Goal: Information Seeking & Learning: Find specific fact

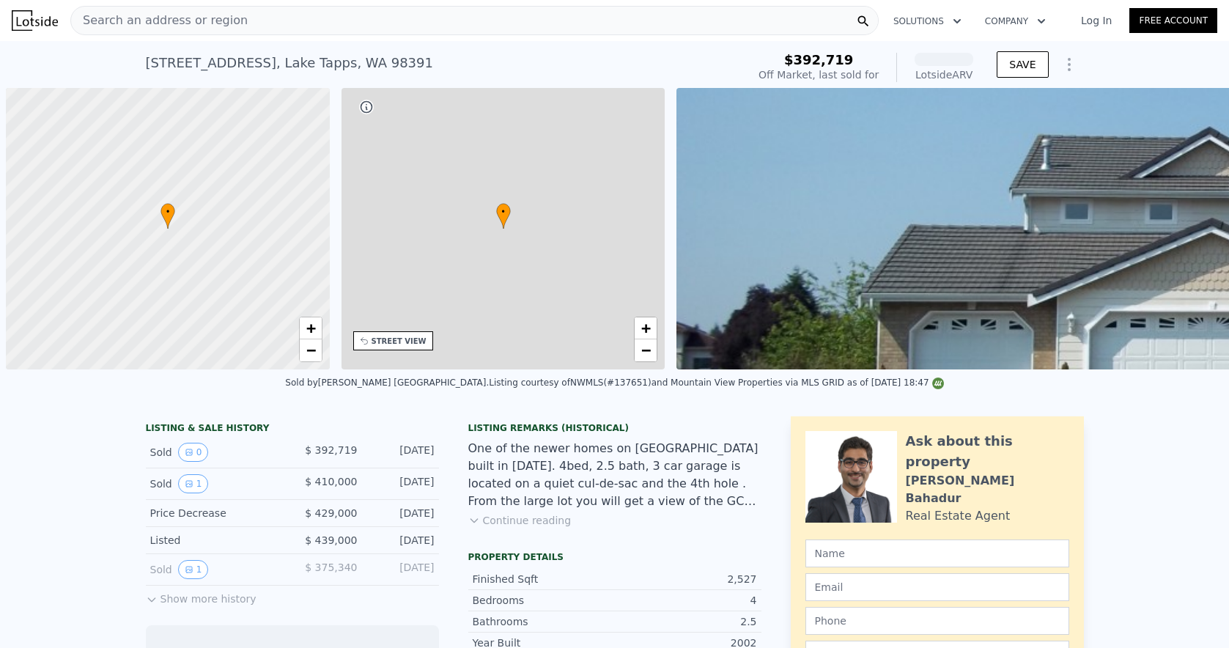
scroll to position [0, 6]
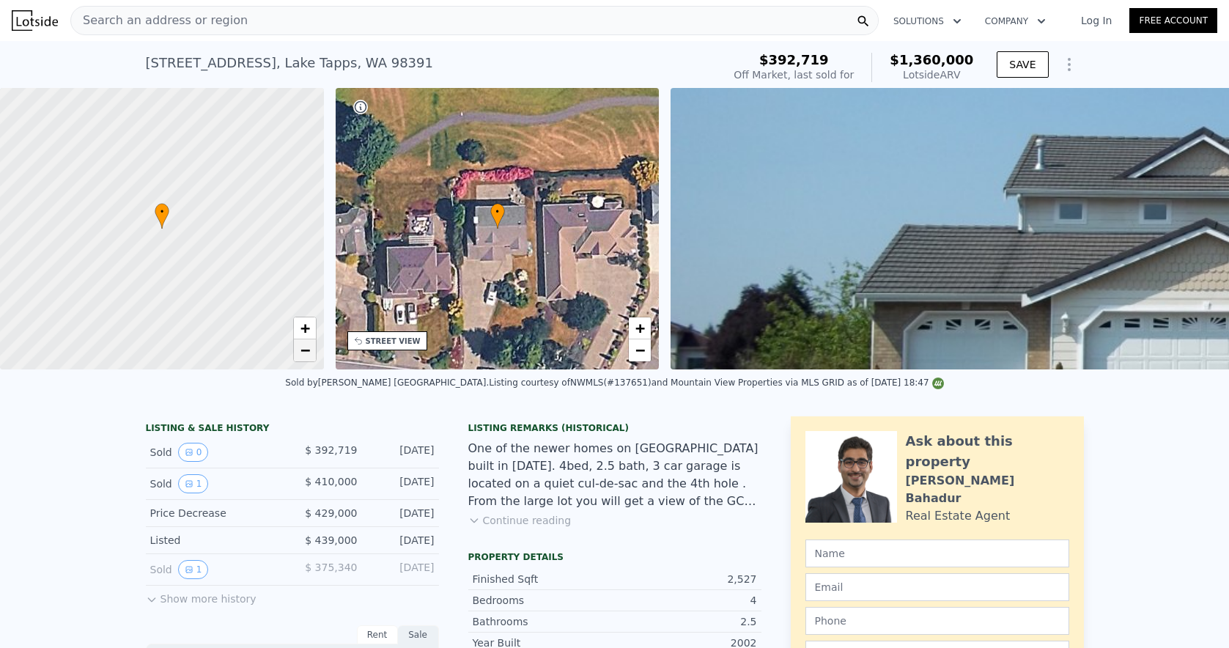
click at [305, 353] on span "−" at bounding box center [305, 350] width 10 height 18
click at [305, 325] on span "+" at bounding box center [305, 328] width 10 height 18
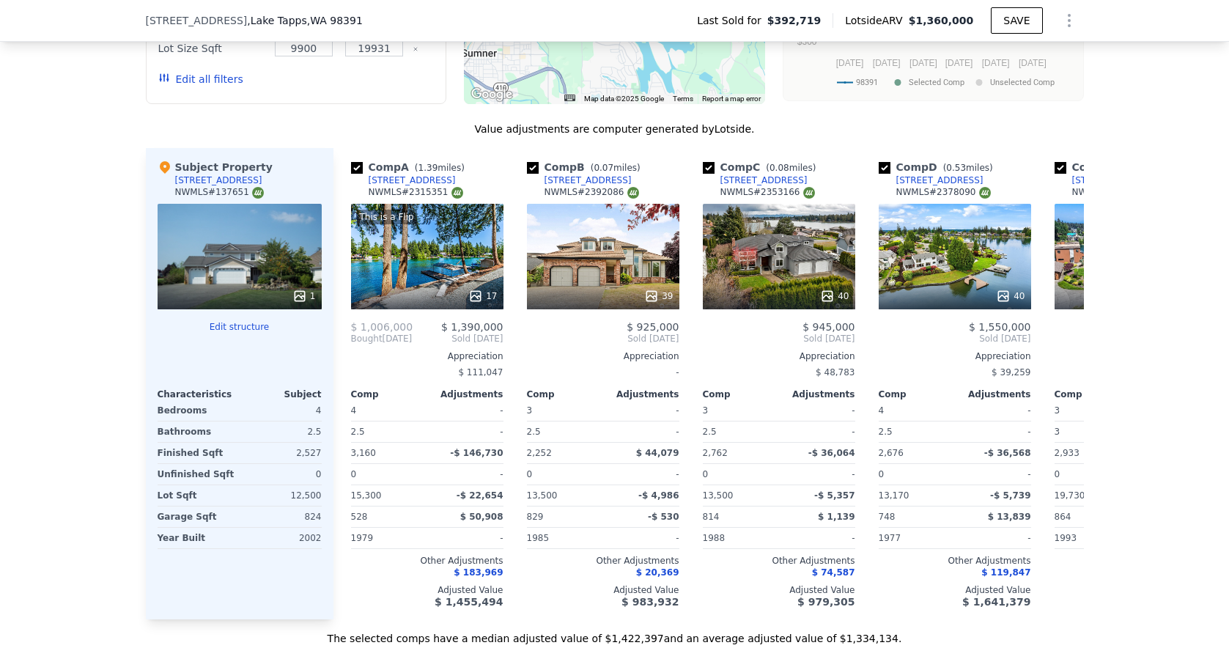
scroll to position [0, 0]
click at [590, 176] on div "[STREET_ADDRESS]" at bounding box center [587, 180] width 87 height 12
click at [793, 177] on div "[STREET_ADDRESS]" at bounding box center [763, 180] width 87 height 12
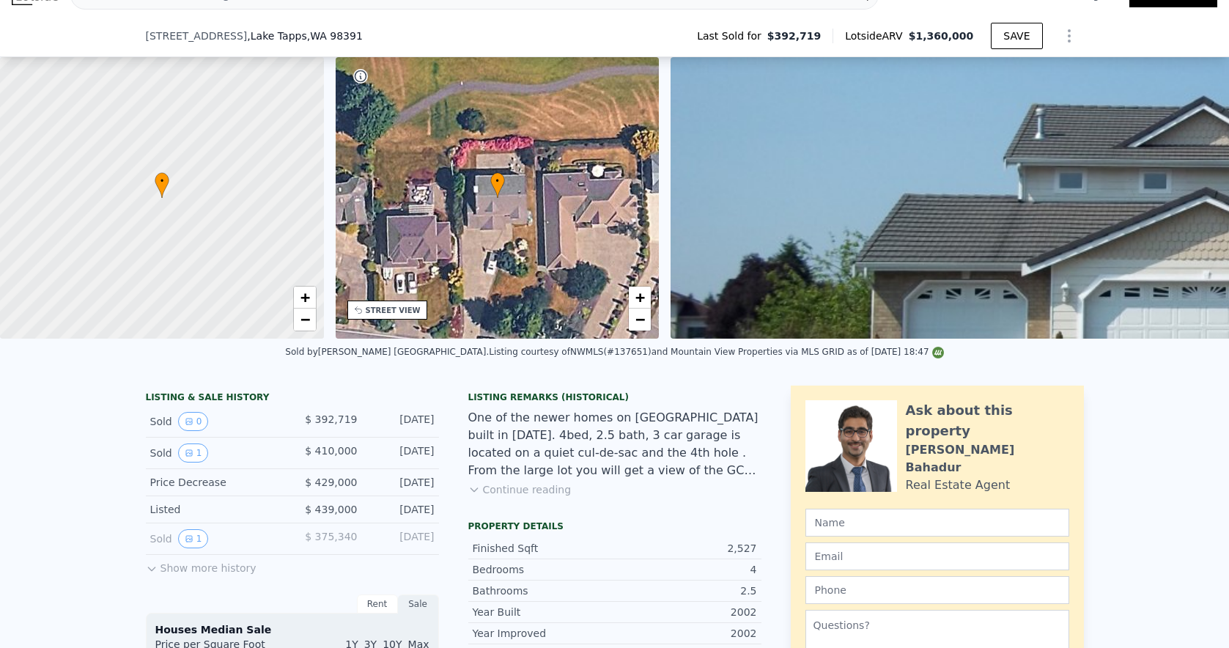
scroll to position [517, 0]
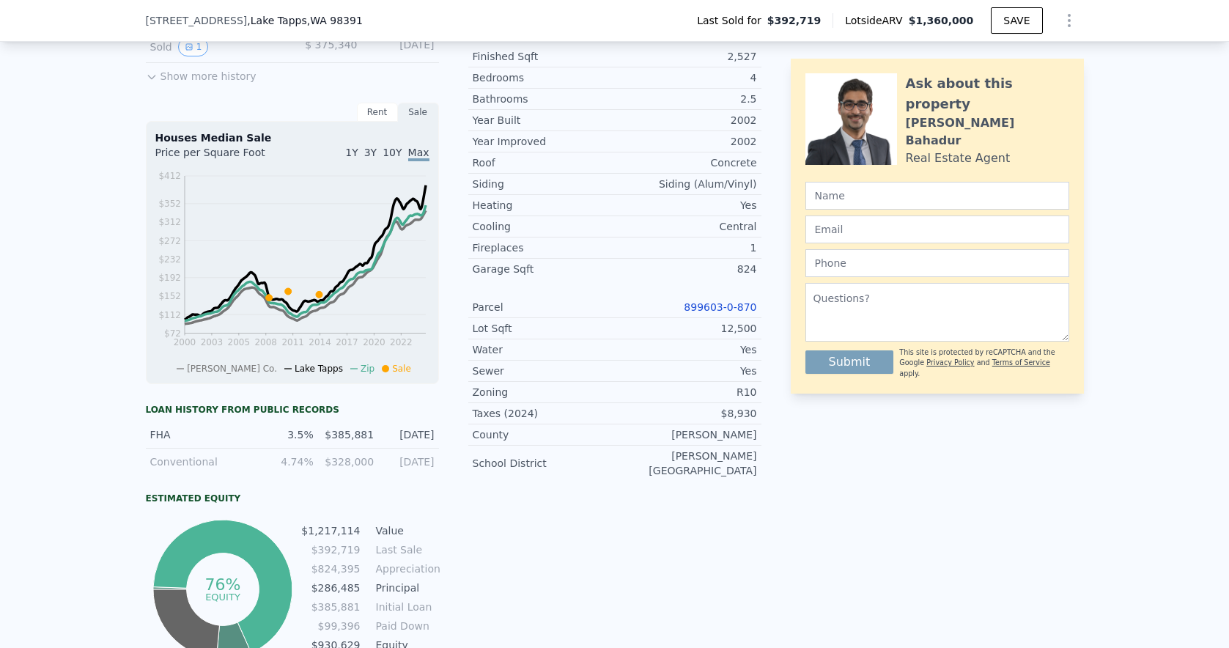
click at [722, 310] on link "899603-0-870" at bounding box center [720, 307] width 73 height 12
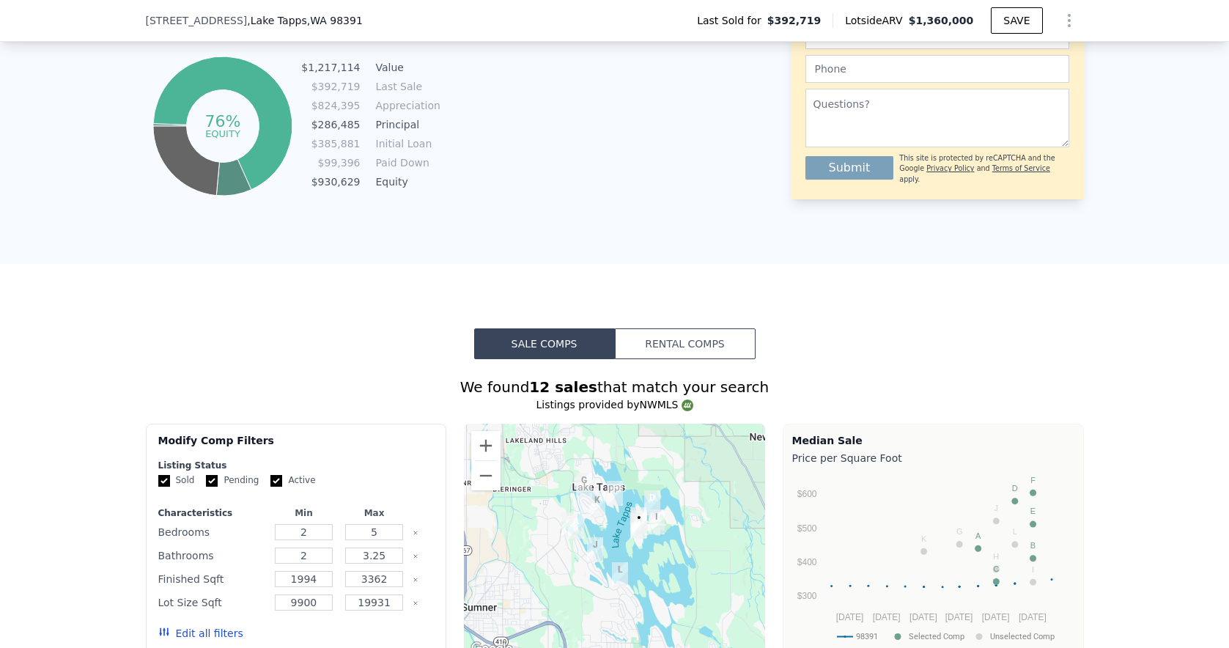
scroll to position [1201, 0]
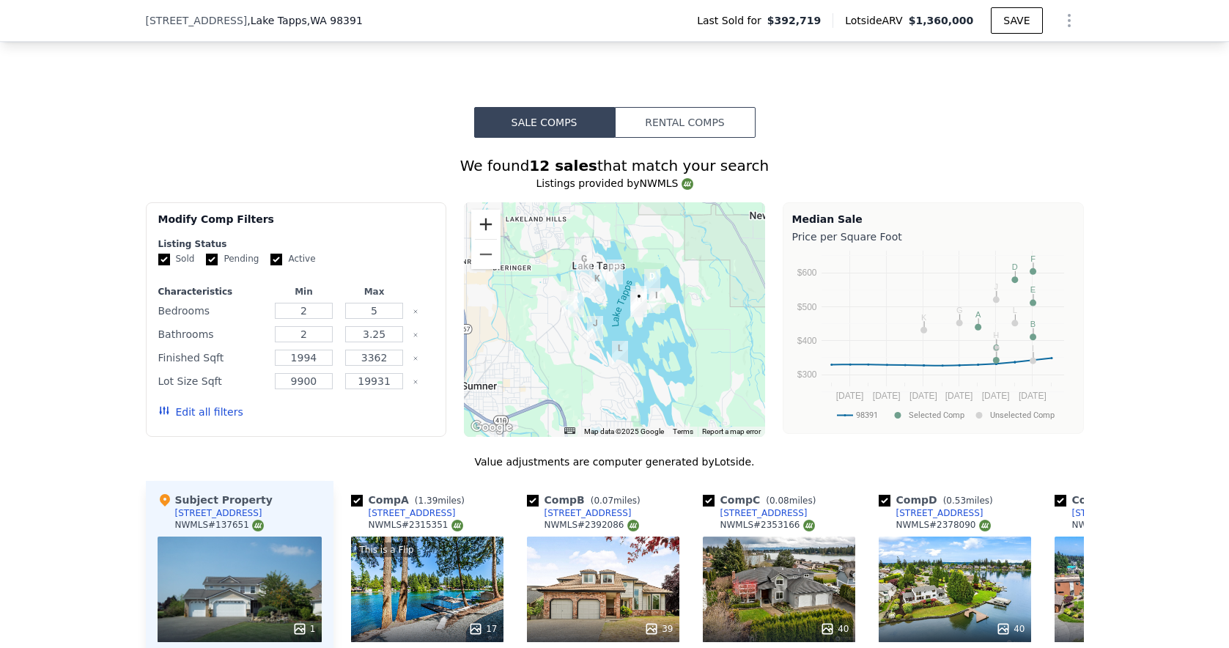
click at [477, 223] on button "Zoom in" at bounding box center [485, 224] width 29 height 29
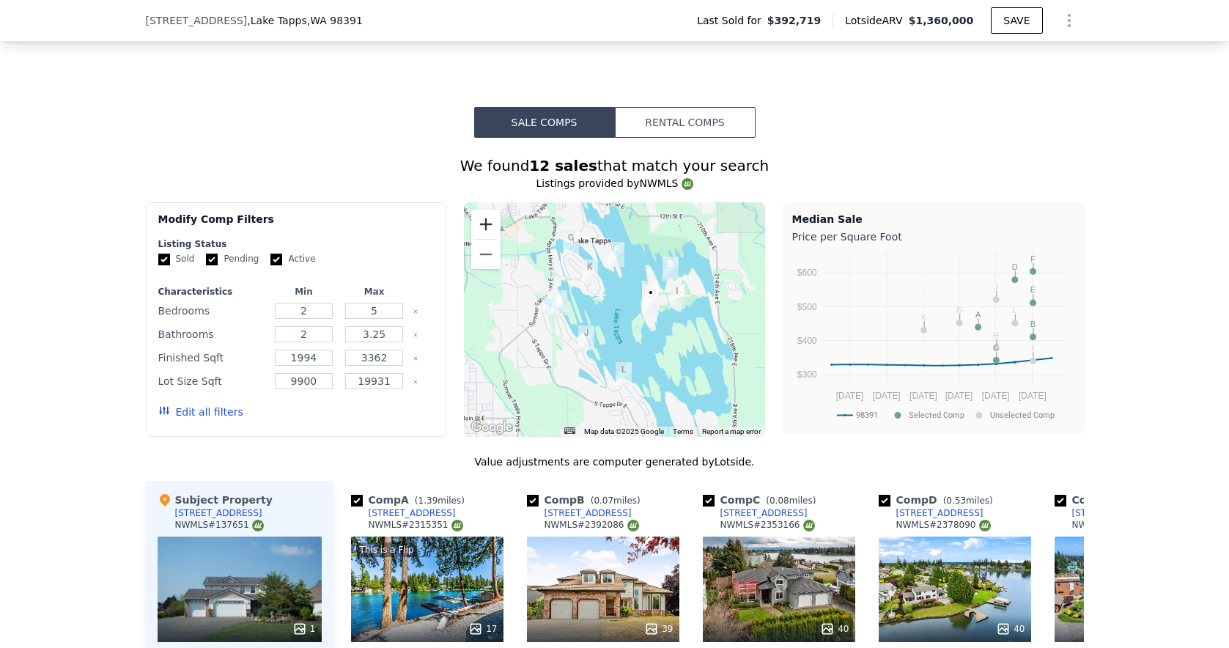
click at [477, 223] on button "Zoom in" at bounding box center [485, 224] width 29 height 29
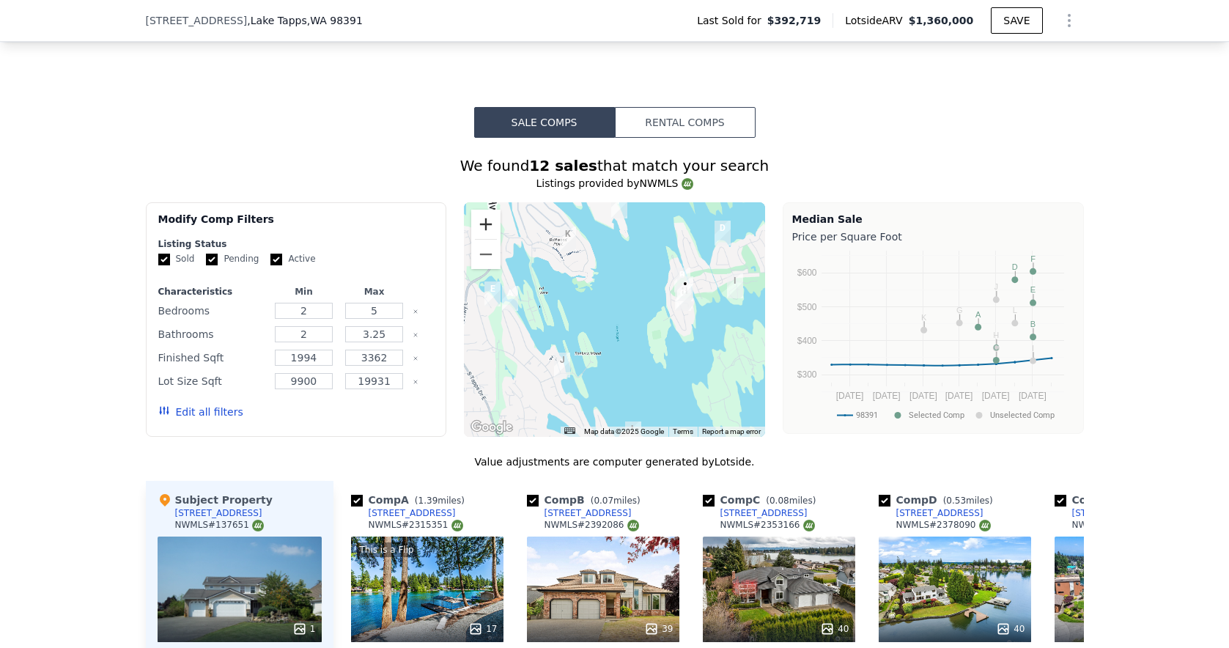
click at [477, 223] on button "Zoom in" at bounding box center [485, 224] width 29 height 29
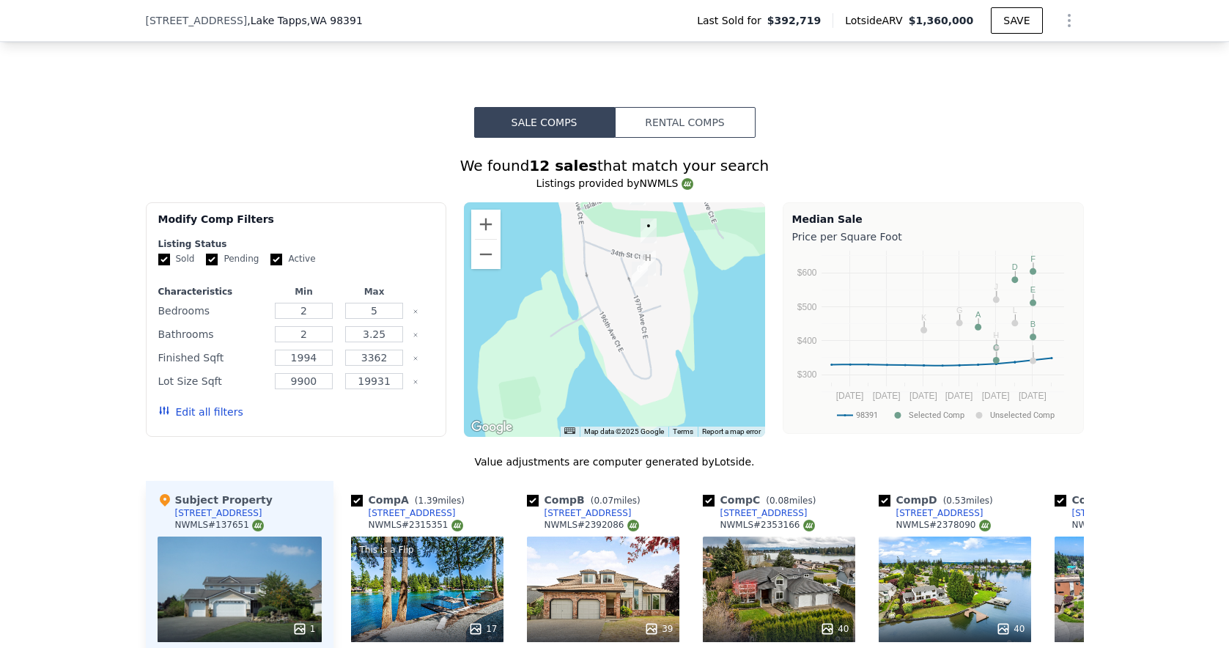
drag, startPoint x: 669, startPoint y: 319, endPoint x: 374, endPoint y: 334, distance: 294.9
click at [374, 334] on div "Modify Comp Filters Listing Status Sold Pending Active Characteristics Min Max …" at bounding box center [615, 319] width 938 height 234
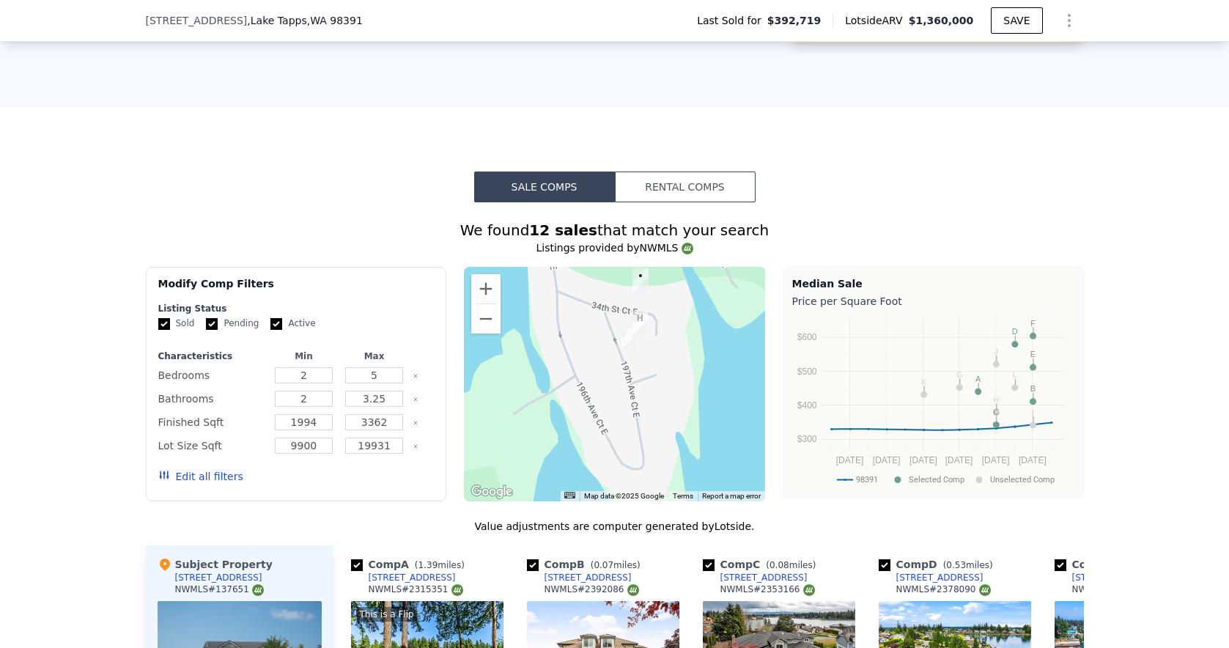
scroll to position [1106, 0]
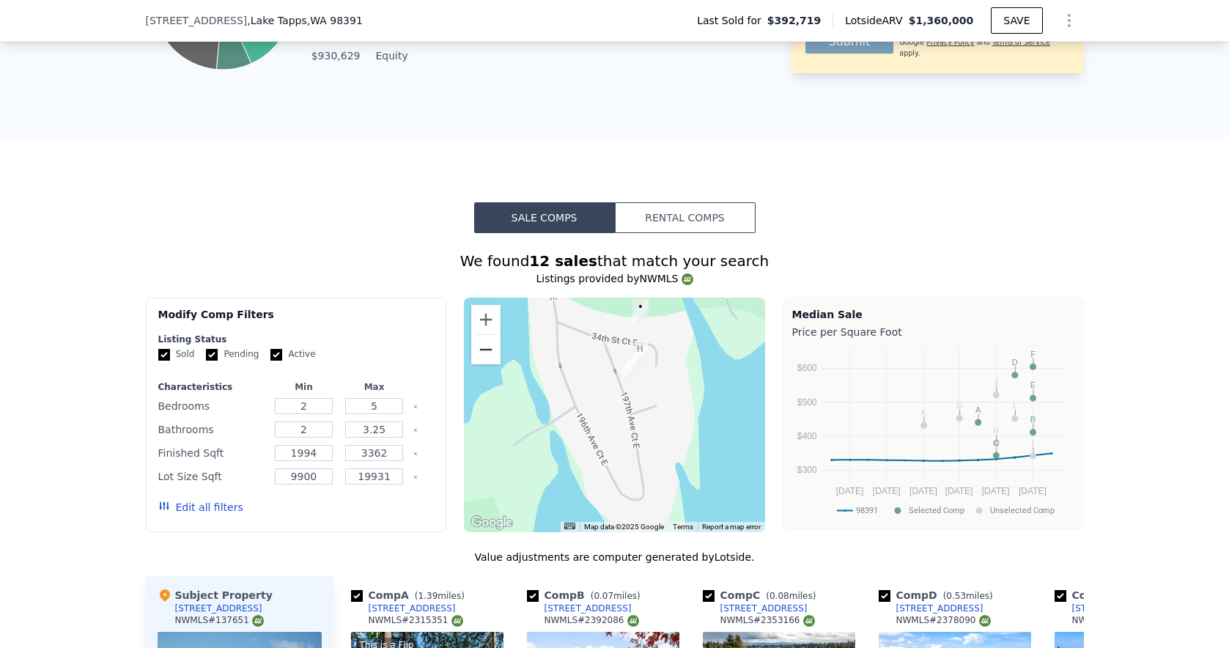
click at [478, 348] on button "Zoom out" at bounding box center [485, 349] width 29 height 29
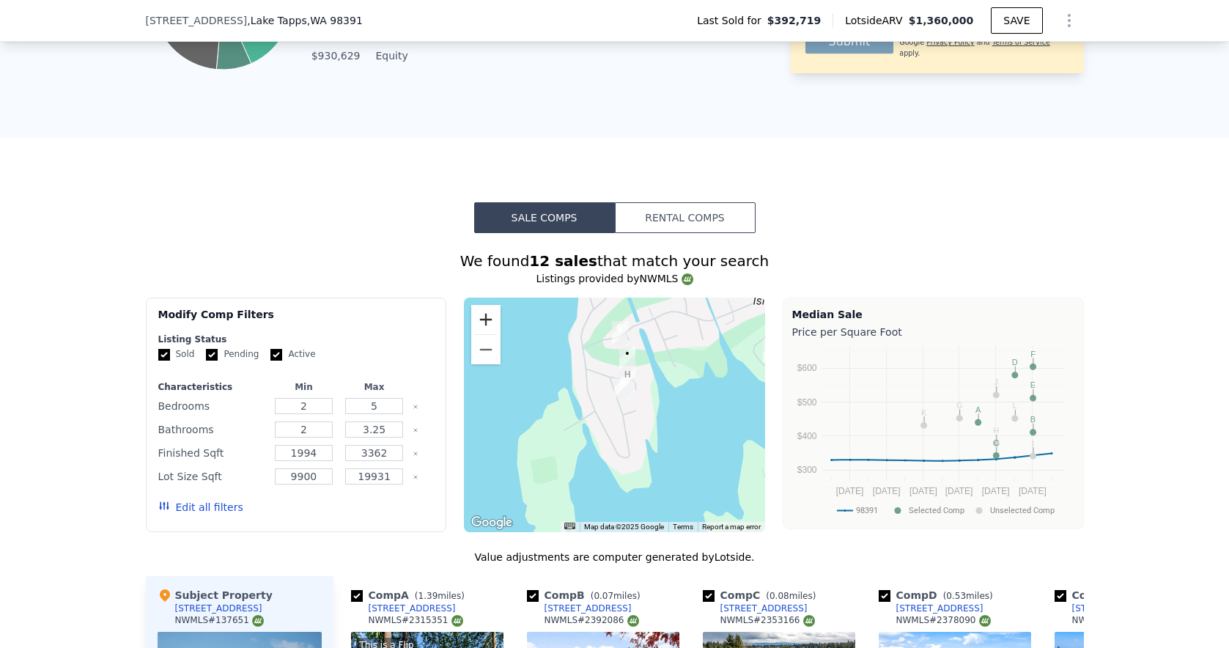
click at [489, 315] on button "Zoom in" at bounding box center [485, 319] width 29 height 29
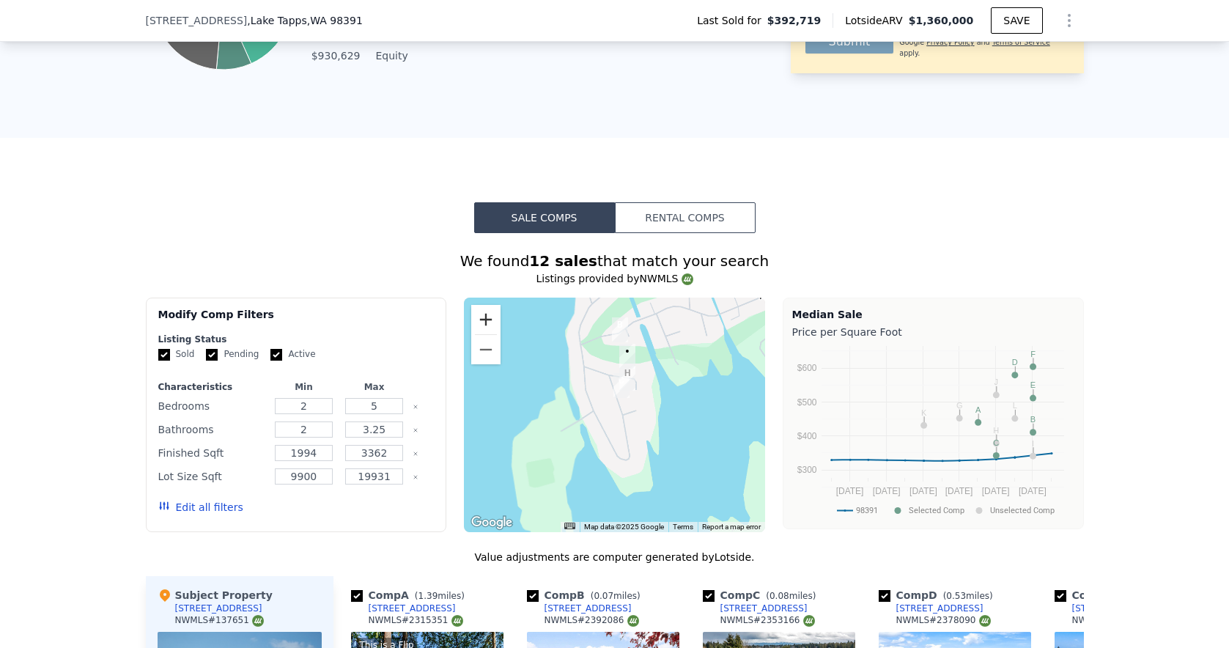
click at [489, 315] on button "Zoom in" at bounding box center [485, 319] width 29 height 29
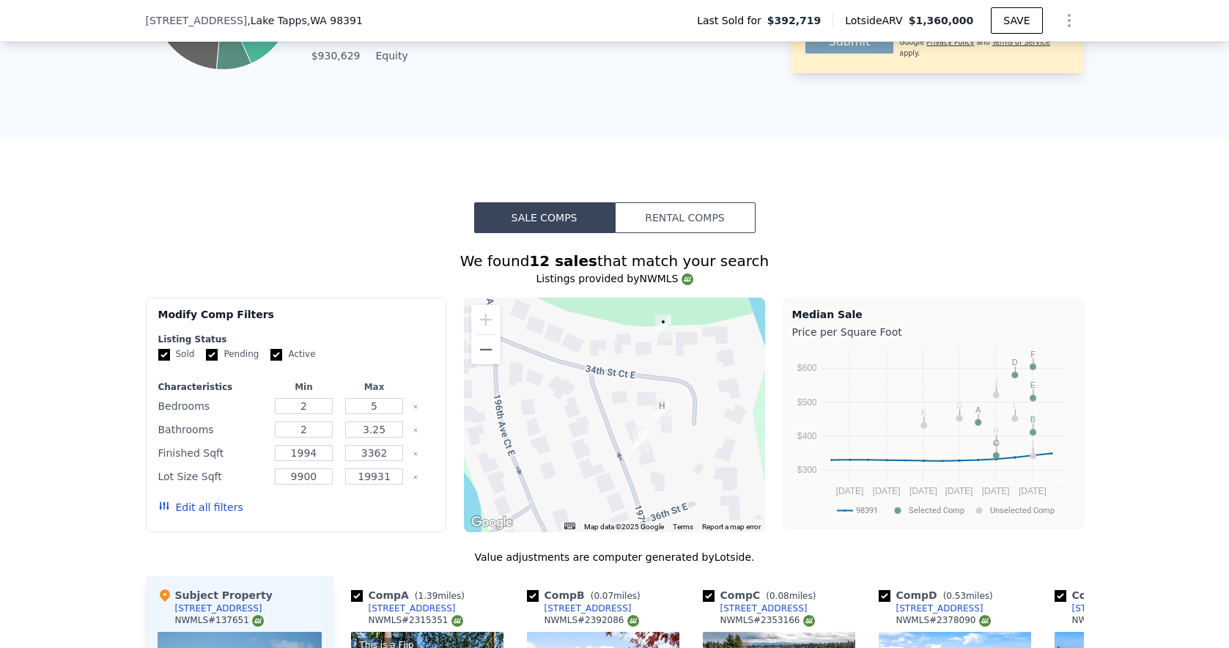
drag, startPoint x: 608, startPoint y: 329, endPoint x: 563, endPoint y: 541, distance: 216.4
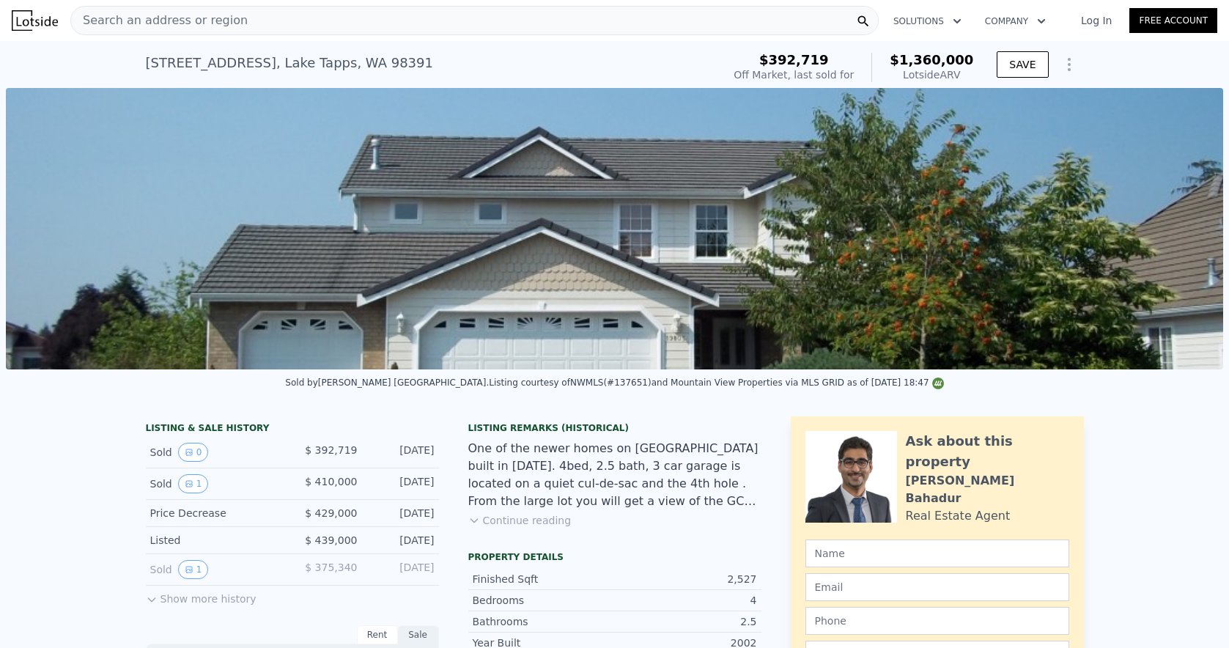
scroll to position [0, 0]
click at [343, 65] on div "19805 34th St E , Lake Tapps , WA 98391" at bounding box center [289, 63] width 287 height 21
copy div "19805 34th St E , Lake Tapps , WA 98391 Sold May 2014 for $392,719 (~ARV $1.360…"
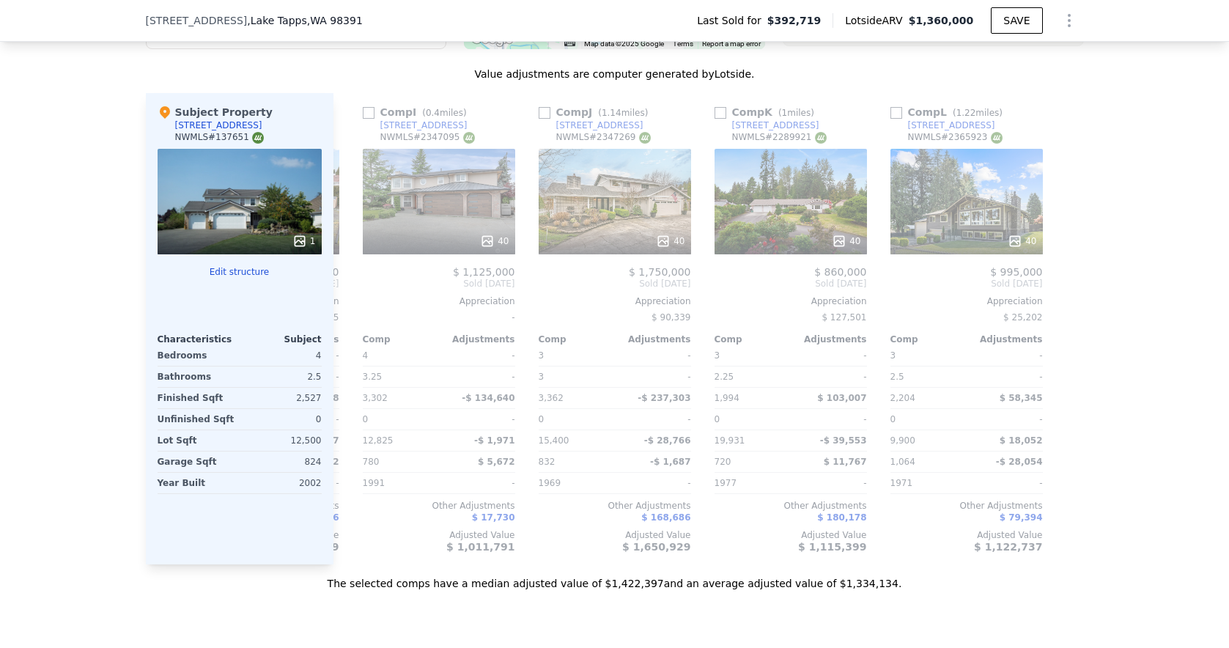
scroll to position [0, 1395]
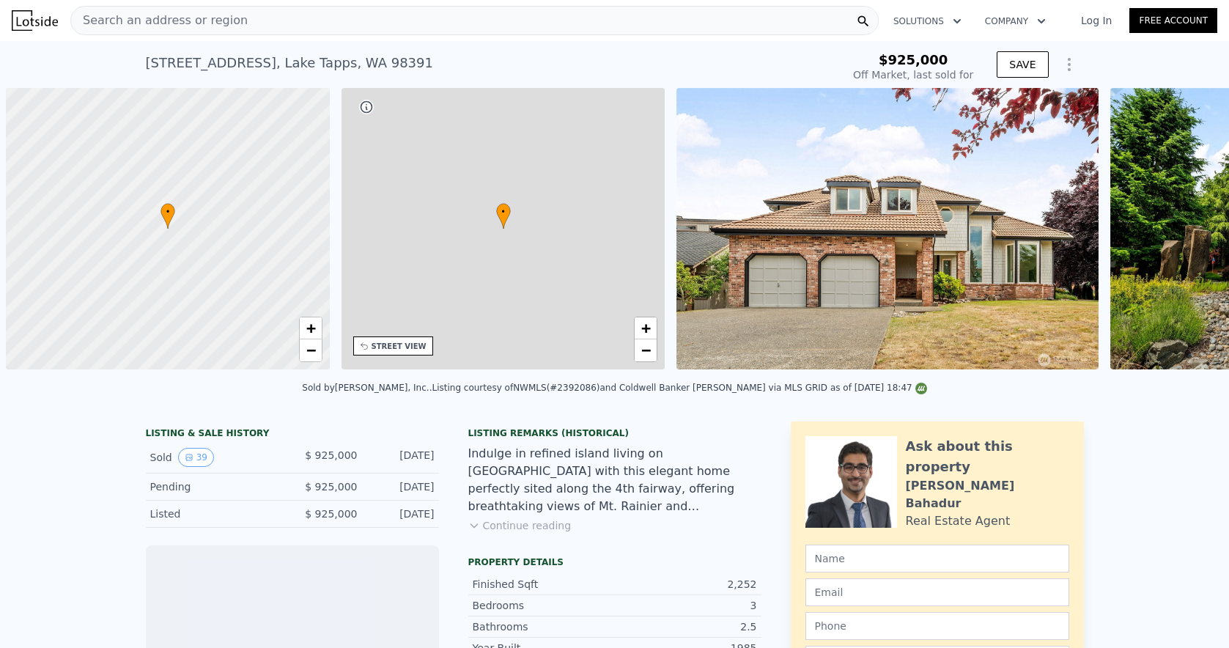
scroll to position [0, 6]
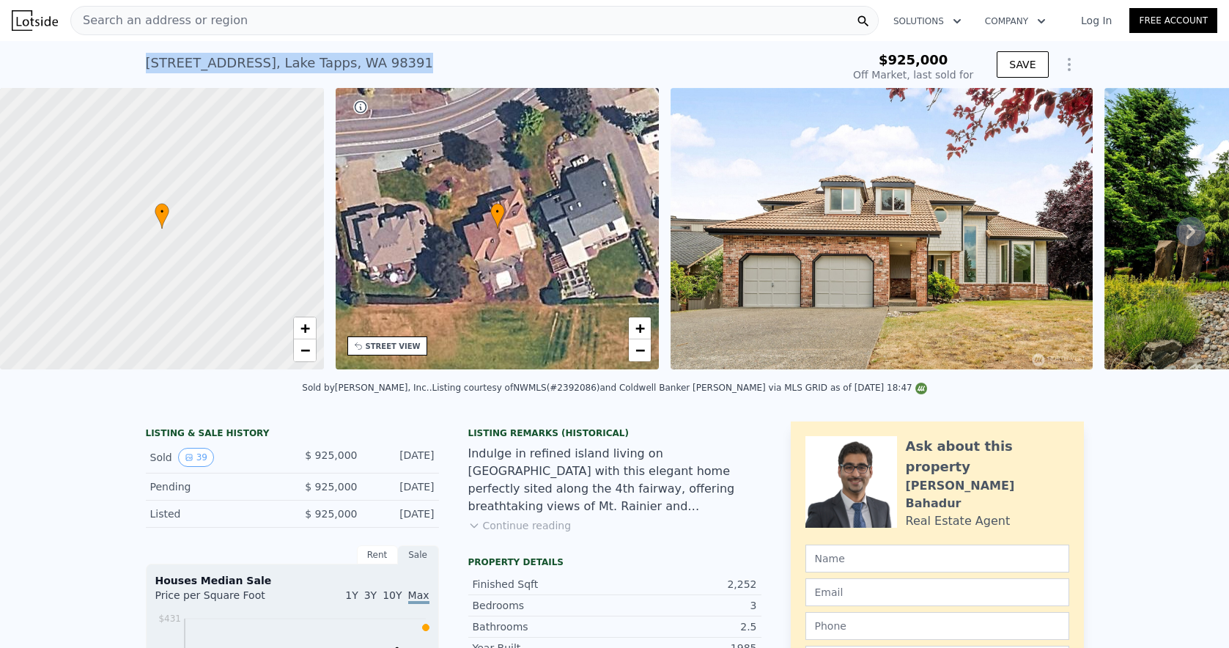
drag, startPoint x: 442, startPoint y: 56, endPoint x: 114, endPoint y: 55, distance: 327.5
click at [114, 55] on div "19724 Island Pkwy E , Lake Tapps , WA 98391 Sold Jul 2025 for $925k $925,000 Of…" at bounding box center [614, 64] width 1229 height 47
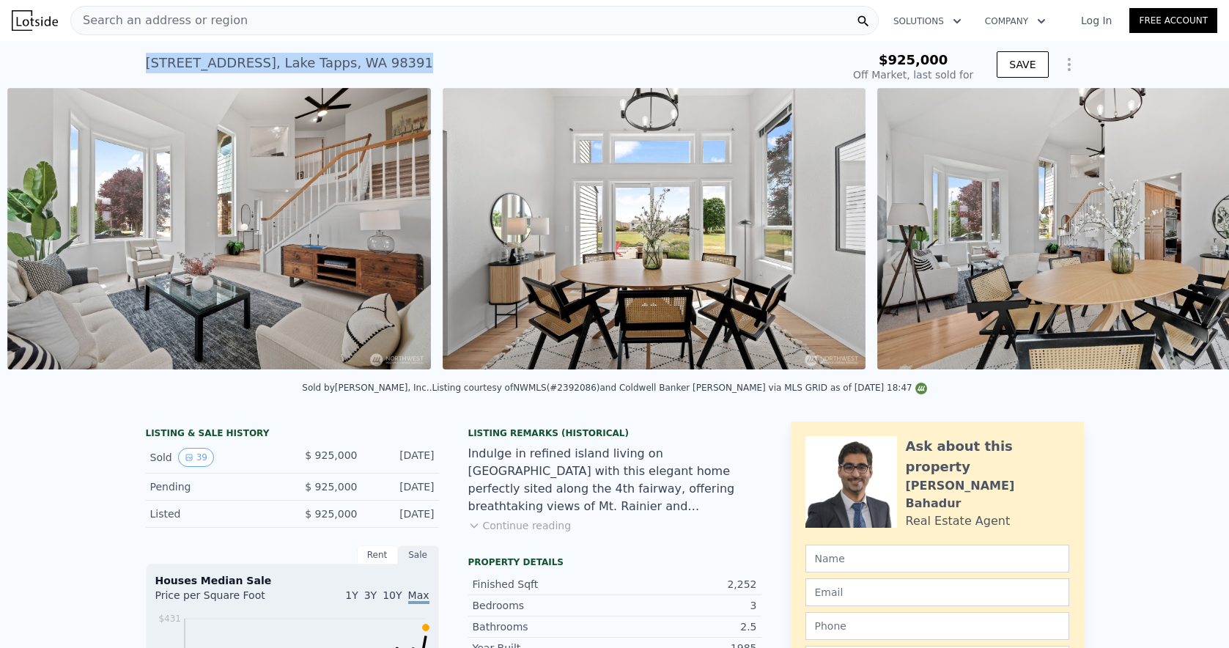
scroll to position [0, 5095]
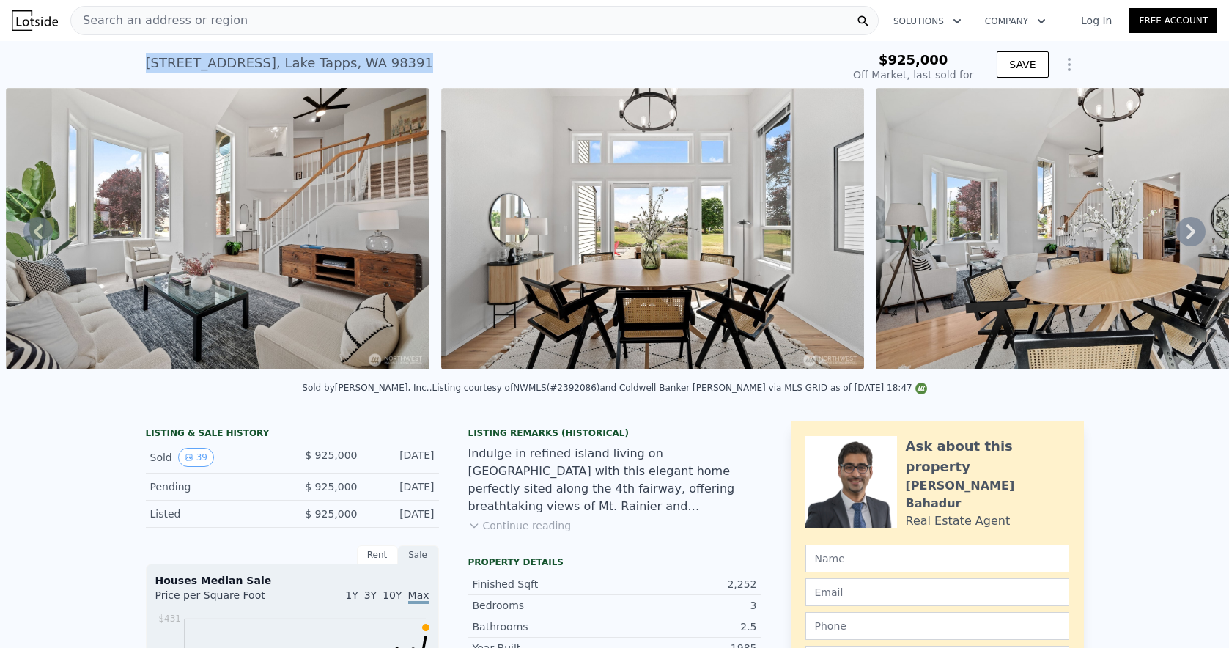
copy div "19724 Island Pkwy E , Lake Tapps , WA 98391 Sold Jul 2025 for $925k"
click at [516, 0] on nav "Search an address or region Solutions Company Open main menu Log In Free Account" at bounding box center [614, 20] width 1229 height 41
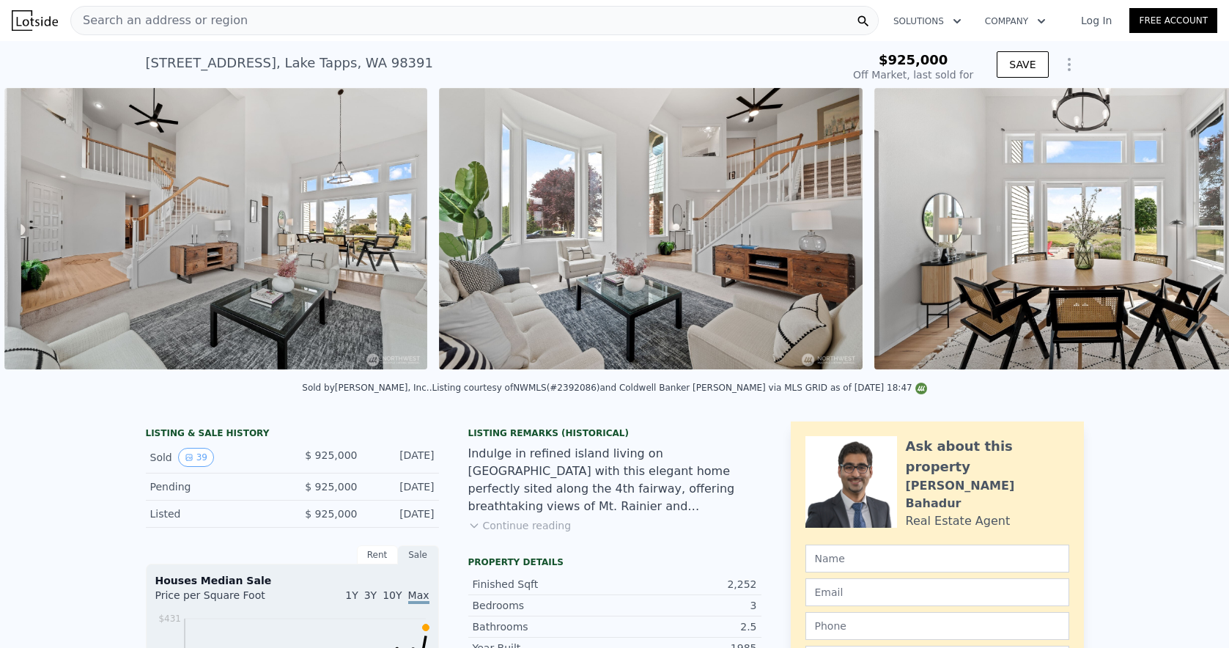
scroll to position [0, 4660]
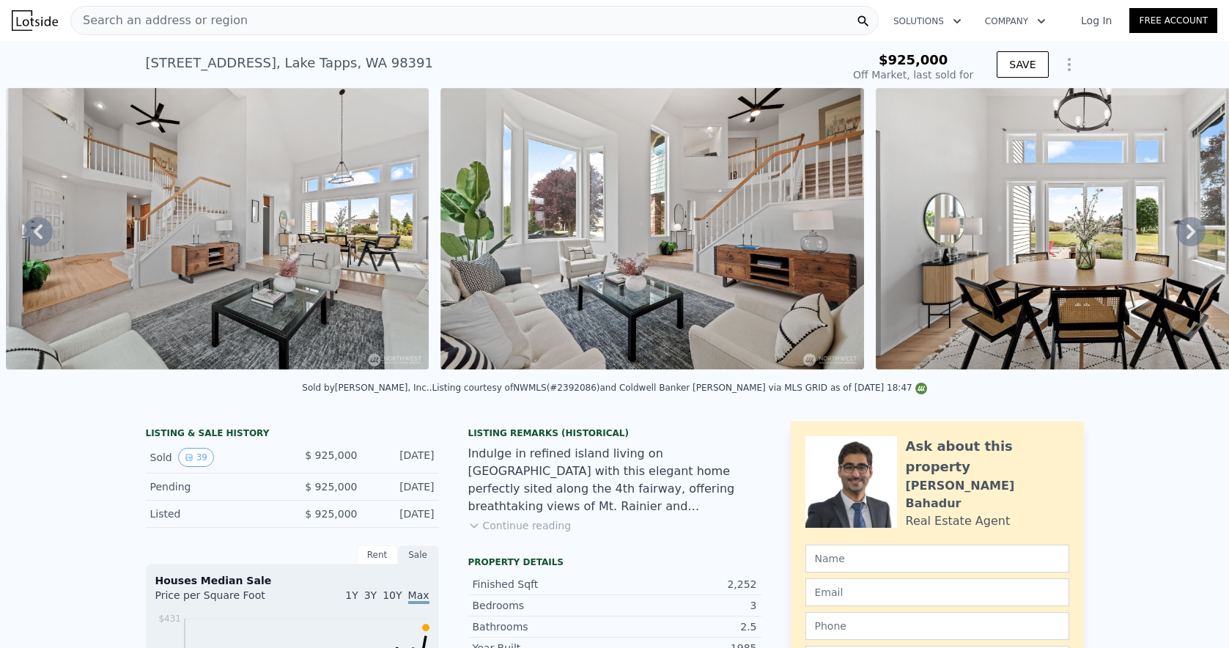
type input "$ 1,337,000"
type input "$ 234,789"
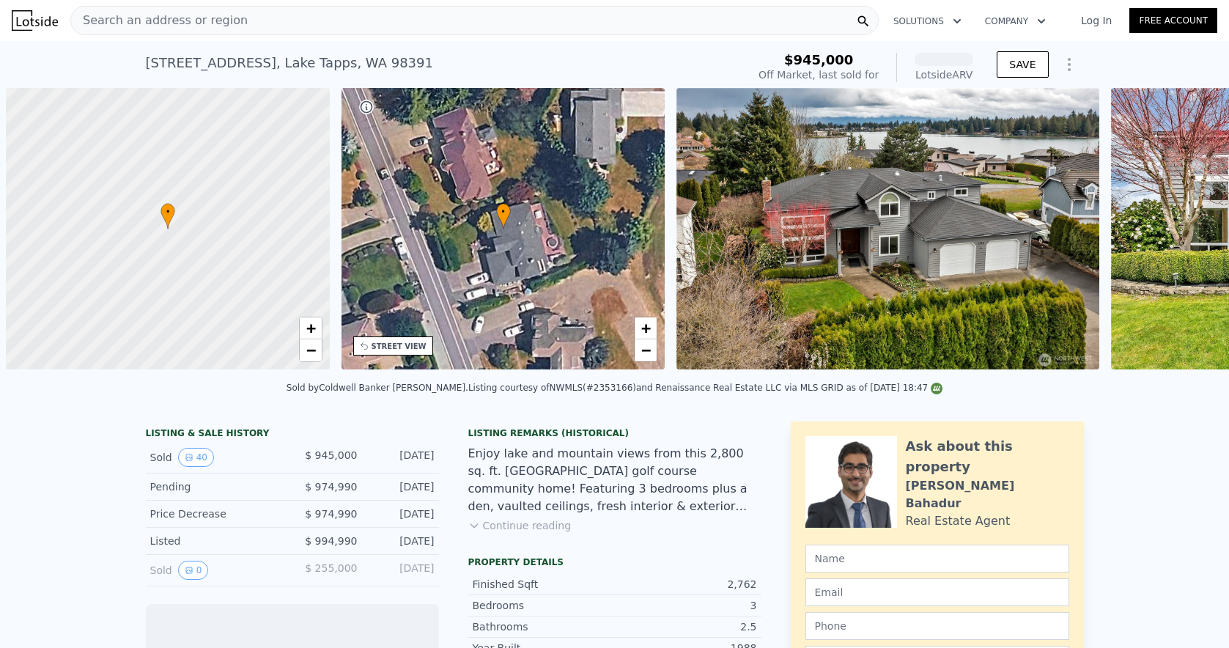
scroll to position [0, 6]
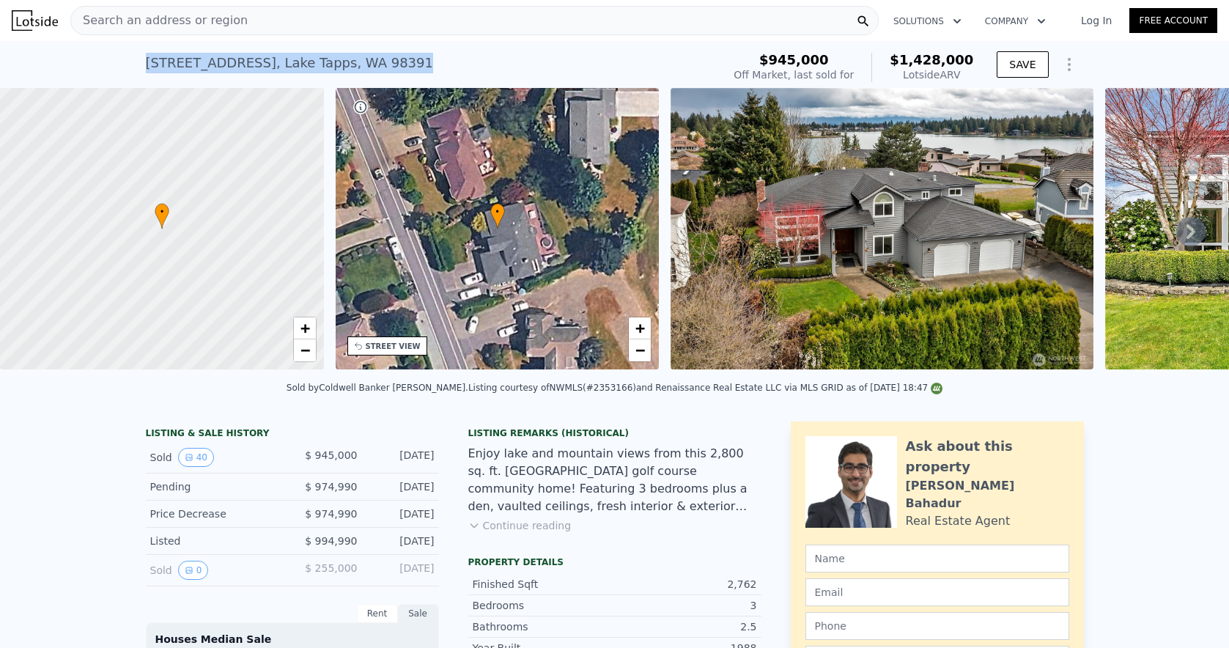
drag, startPoint x: 445, startPoint y: 65, endPoint x: 128, endPoint y: 64, distance: 316.5
click at [128, 64] on div "[STREET_ADDRESS] Sold [DATE] for $945k (~ARV $1.428m ) $945,000 Off Market, las…" at bounding box center [614, 64] width 1229 height 47
copy div "[STREET_ADDRESS] Sold [DATE] for $945k (~ARV $1.428m )"
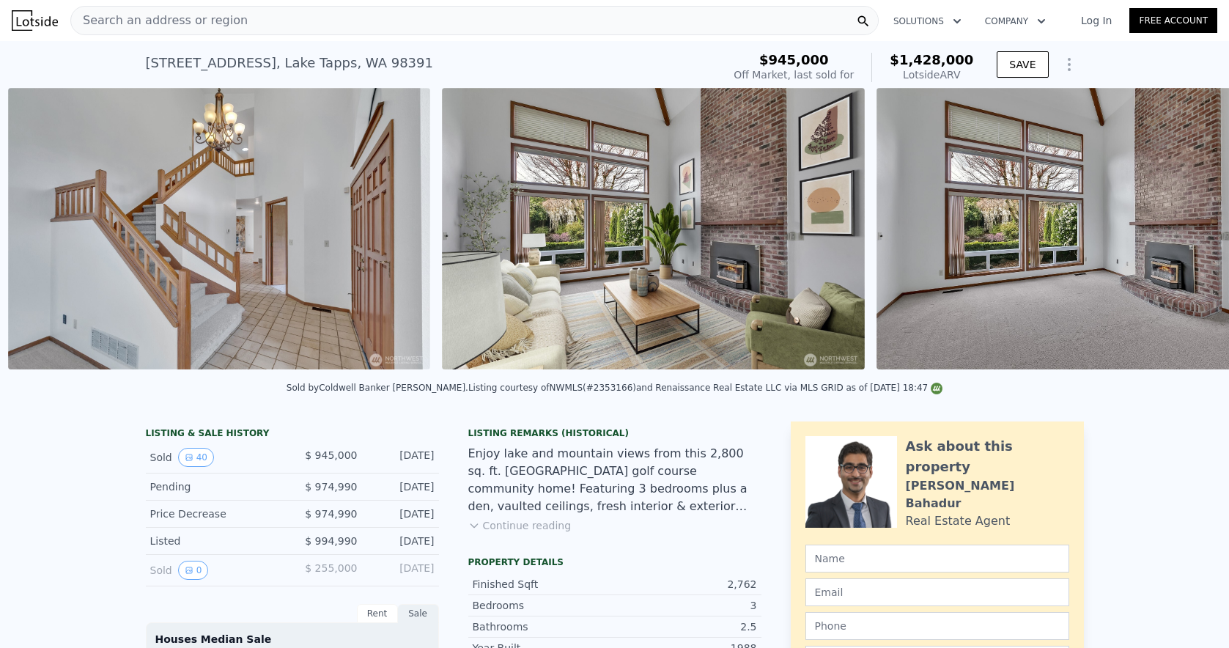
scroll to position [0, 1538]
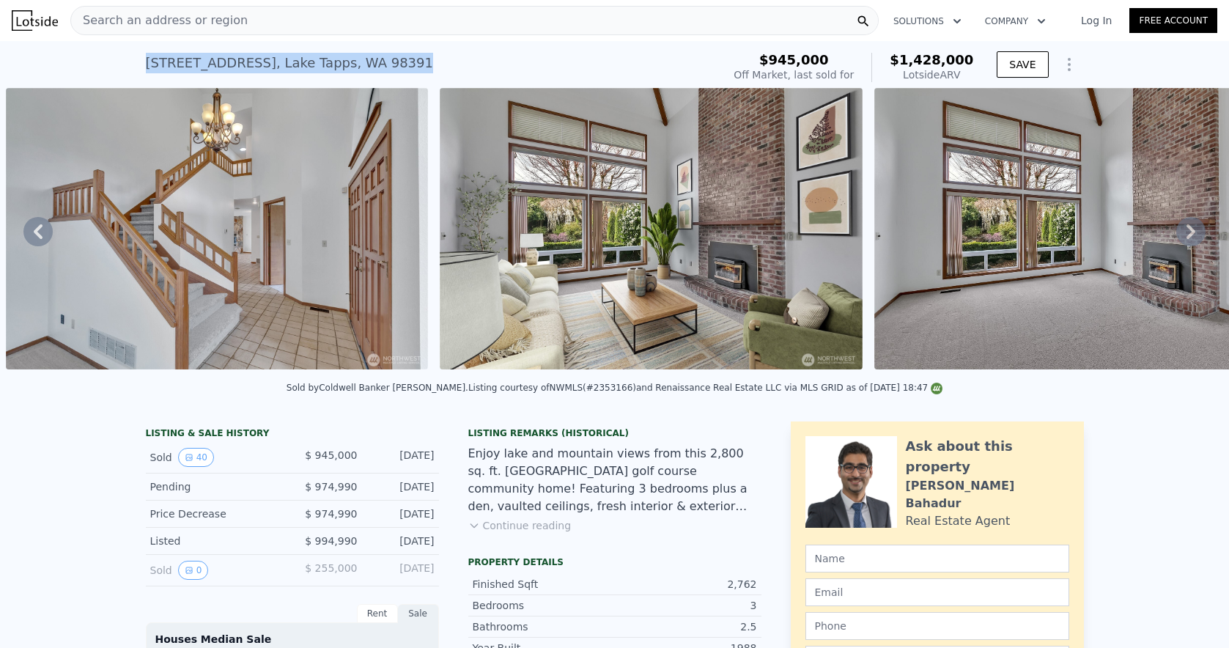
drag, startPoint x: 465, startPoint y: 62, endPoint x: 124, endPoint y: 62, distance: 341.4
click at [124, 62] on div "[STREET_ADDRESS] Sold [DATE] for $945k (~ARV $1.428m ) $945,000 Off Market, las…" at bounding box center [614, 64] width 1229 height 47
copy div "[STREET_ADDRESS] Sold [DATE] for $945k (~ARV $1.428m )"
